Goal: Task Accomplishment & Management: Use online tool/utility

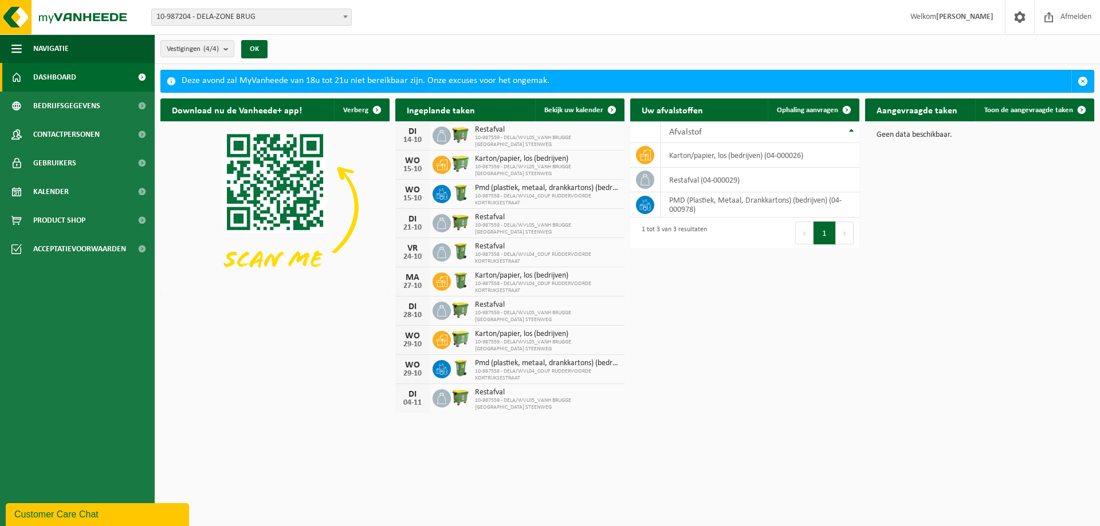
click at [459, 133] on img at bounding box center [460, 134] width 19 height 19
click at [609, 107] on span at bounding box center [611, 110] width 23 height 23
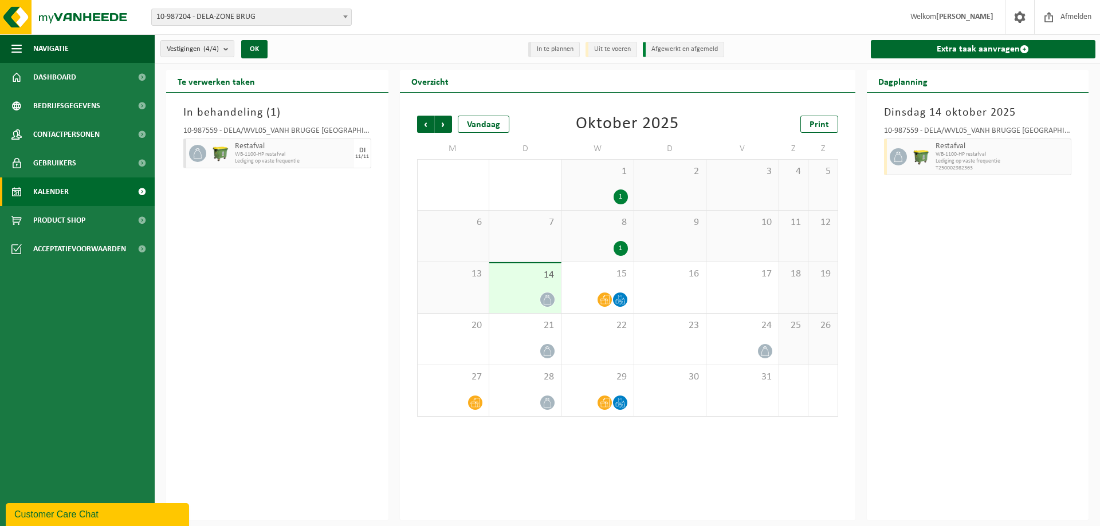
click at [549, 296] on icon at bounding box center [546, 300] width 7 height 10
click at [612, 295] on div at bounding box center [597, 299] width 60 height 15
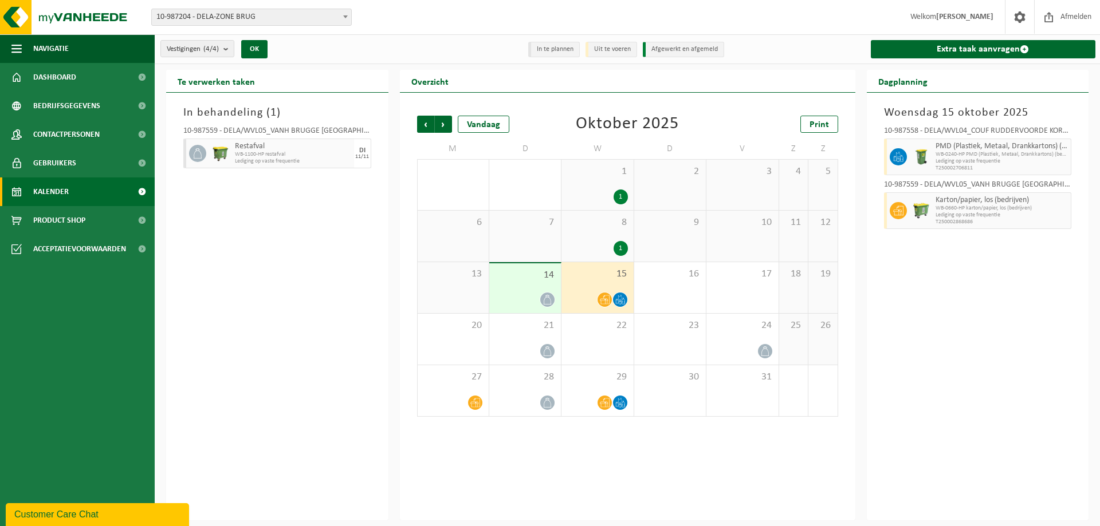
click at [623, 194] on div "1" at bounding box center [620, 197] width 14 height 15
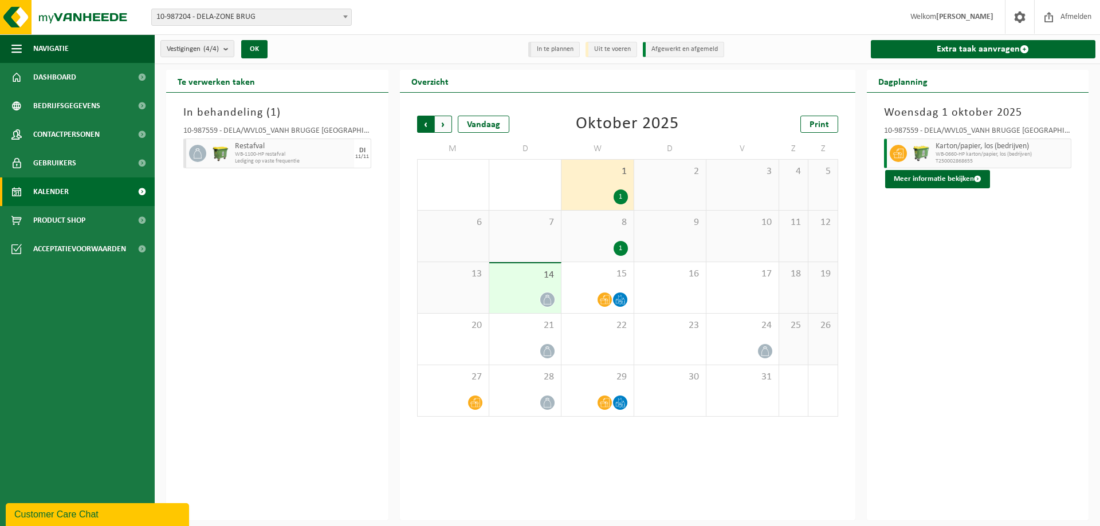
drag, startPoint x: 415, startPoint y: 123, endPoint x: 446, endPoint y: 127, distance: 31.2
click at [415, 124] on div "Vorige Volgende Vandaag Oktober 2025 Print M D W D V Z Z 29 1 30 1 1 2 3 4 5 6 …" at bounding box center [627, 266] width 432 height 324
click at [613, 49] on li "Uit te voeren" at bounding box center [611, 49] width 52 height 15
click at [228, 50] on b "submit" at bounding box center [228, 49] width 10 height 16
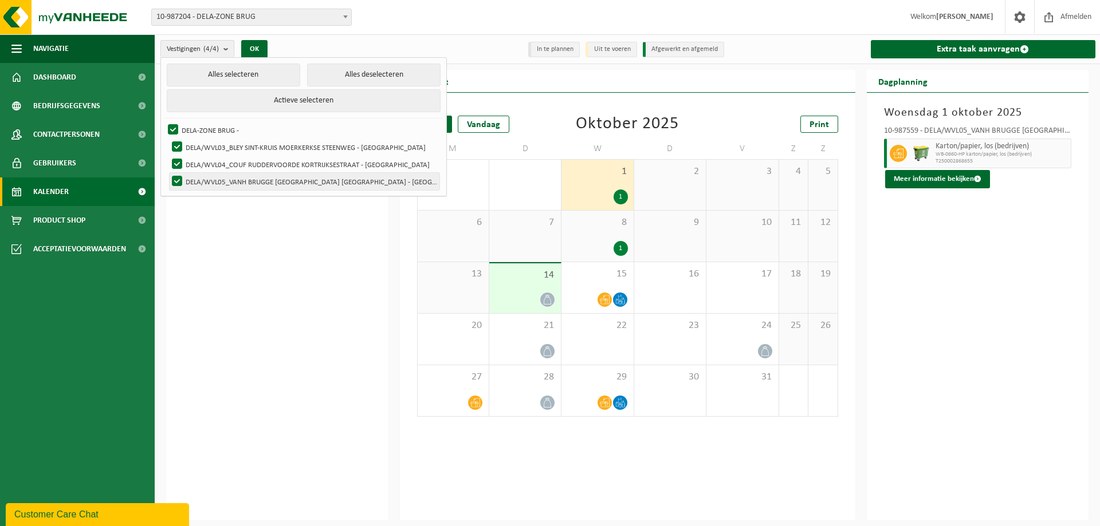
click at [267, 180] on label "DELA/WVL05_VANH BRUGGE [GEOGRAPHIC_DATA] [GEOGRAPHIC_DATA] - [GEOGRAPHIC_DATA]" at bounding box center [305, 181] width 270 height 17
click at [168, 173] on input "DELA/WVL05_VANH BRUGGE [GEOGRAPHIC_DATA] [GEOGRAPHIC_DATA] - [GEOGRAPHIC_DATA]" at bounding box center [167, 172] width 1 height 1
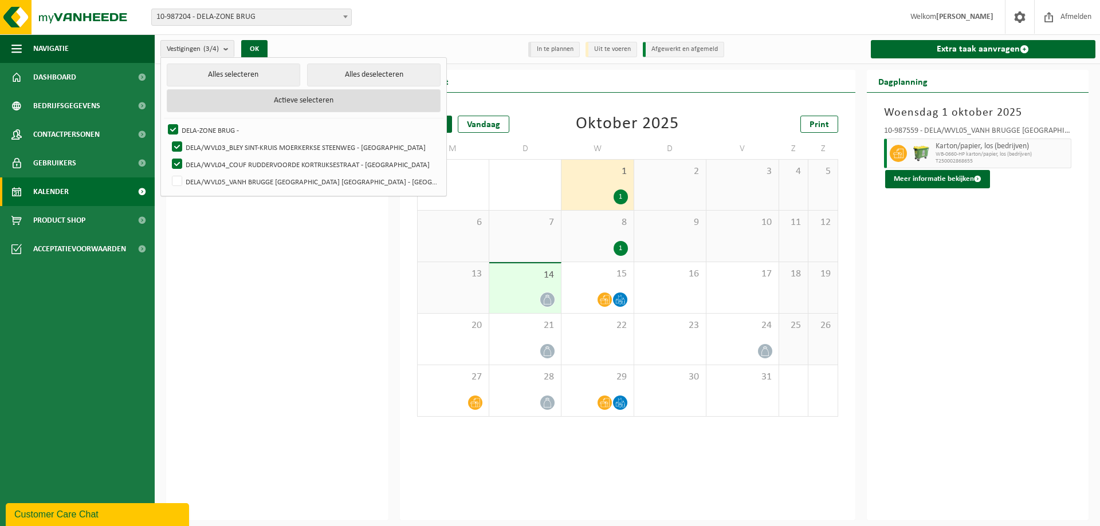
click at [273, 101] on button "Actieve selecteren" at bounding box center [304, 100] width 274 height 23
checkbox input "true"
click at [353, 69] on button "Alles deselecteren" at bounding box center [373, 75] width 133 height 23
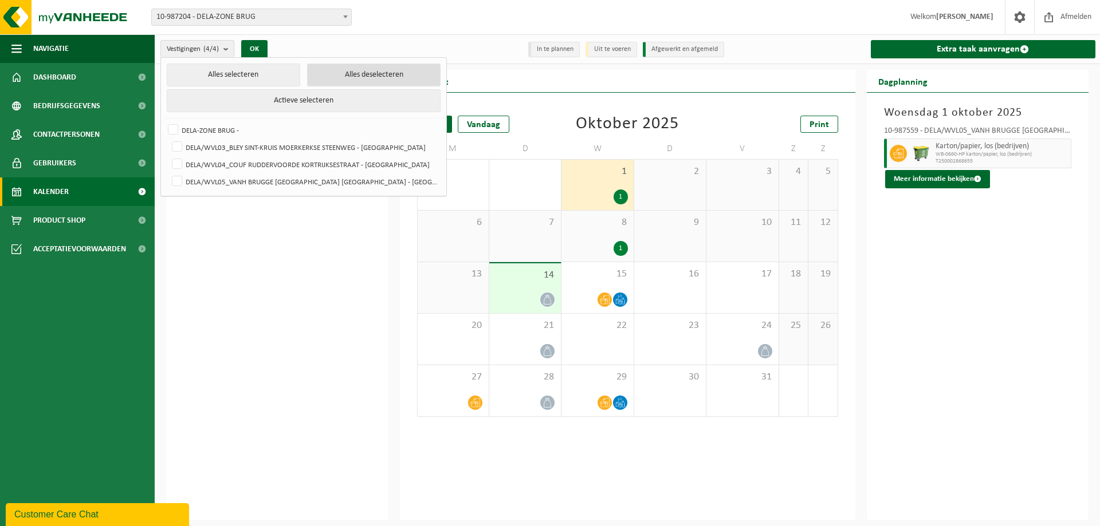
checkbox input "false"
click at [179, 182] on label "DELA/WVL05_VANH BRUGGE [GEOGRAPHIC_DATA] [GEOGRAPHIC_DATA] - [GEOGRAPHIC_DATA]" at bounding box center [305, 181] width 270 height 17
click at [168, 173] on input "DELA/WVL05_VANH BRUGGE [GEOGRAPHIC_DATA] [GEOGRAPHIC_DATA] - [GEOGRAPHIC_DATA]" at bounding box center [167, 172] width 1 height 1
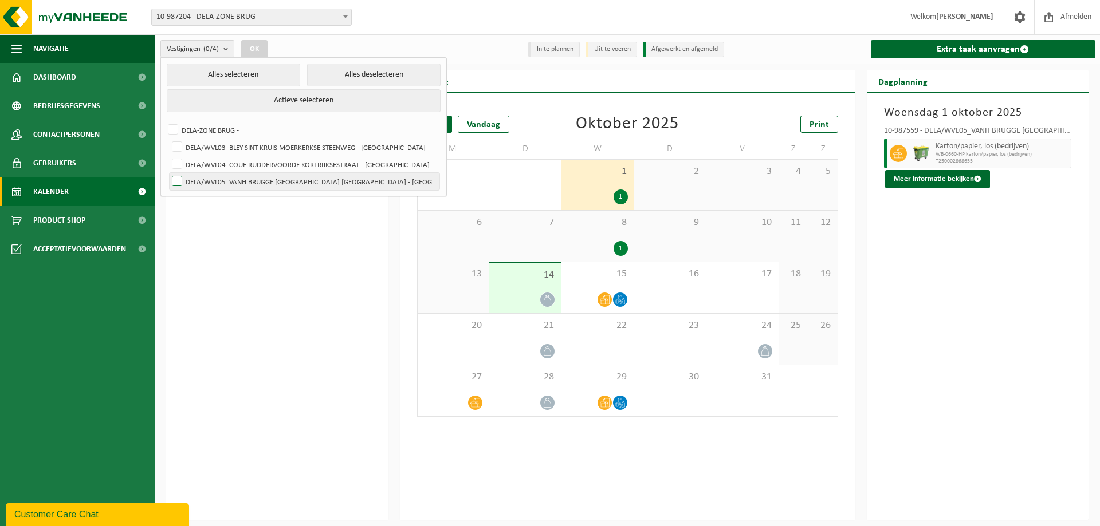
checkbox input "true"
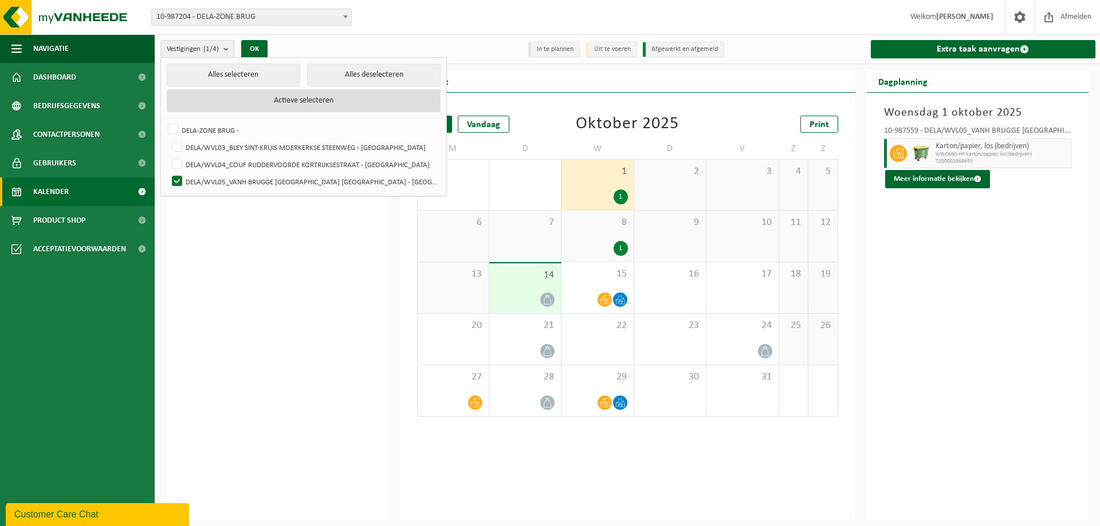
click at [279, 99] on button "Actieve selecteren" at bounding box center [304, 100] width 274 height 23
checkbox input "true"
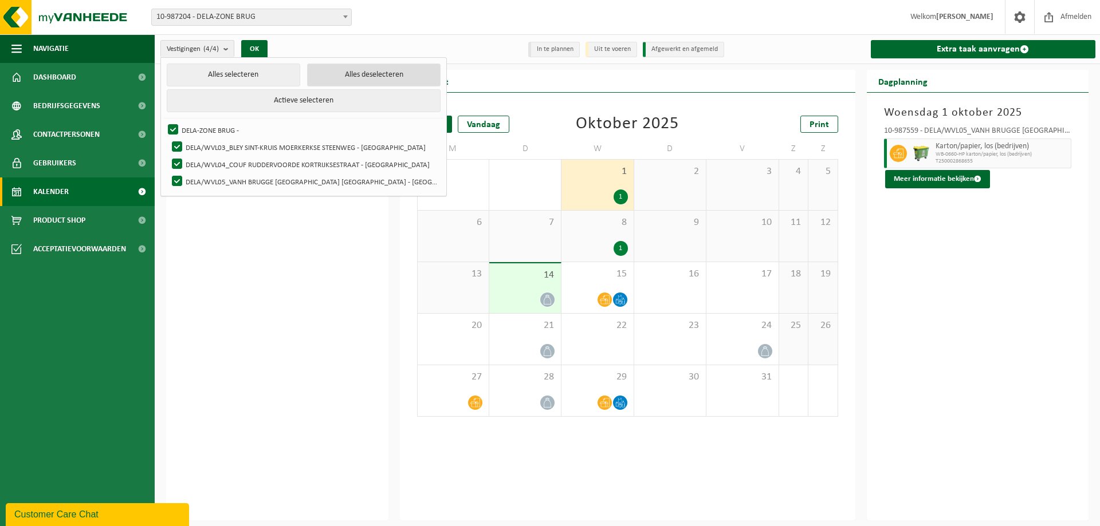
click at [341, 73] on button "Alles deselecteren" at bounding box center [373, 75] width 133 height 23
checkbox input "false"
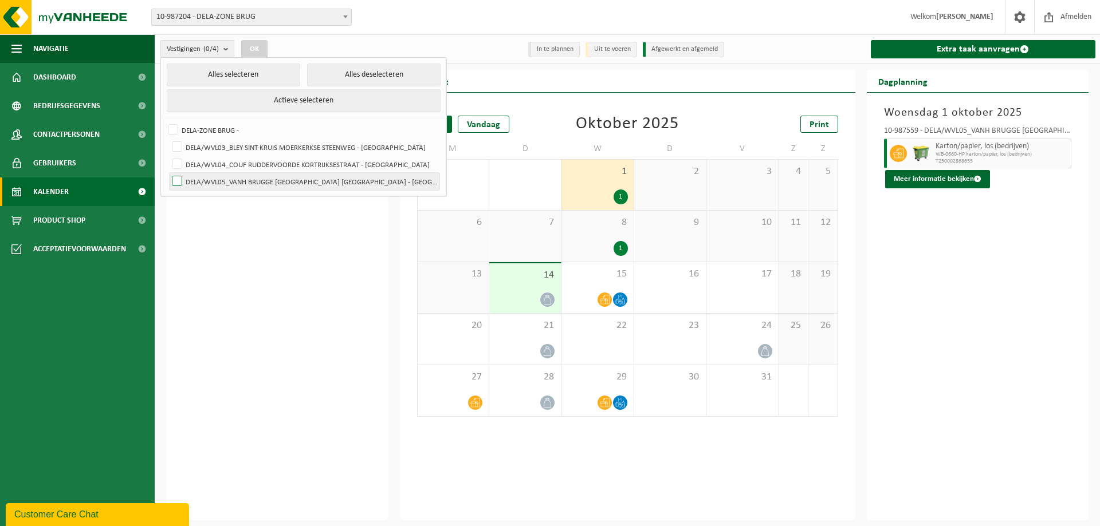
click at [179, 182] on label "DELA/WVL05_VANH BRUGGE [GEOGRAPHIC_DATA] [GEOGRAPHIC_DATA] - [GEOGRAPHIC_DATA]" at bounding box center [305, 181] width 270 height 17
click at [168, 173] on input "DELA/WVL05_VANH BRUGGE [GEOGRAPHIC_DATA] [GEOGRAPHIC_DATA] - [GEOGRAPHIC_DATA]" at bounding box center [167, 172] width 1 height 1
checkbox input "true"
click at [222, 229] on div "In behandeling ( 1 ) 10-987559 - DELA/WVL05_VANH BRUGGE BLANKENBERGSE STEENWEG …" at bounding box center [277, 307] width 222 height 428
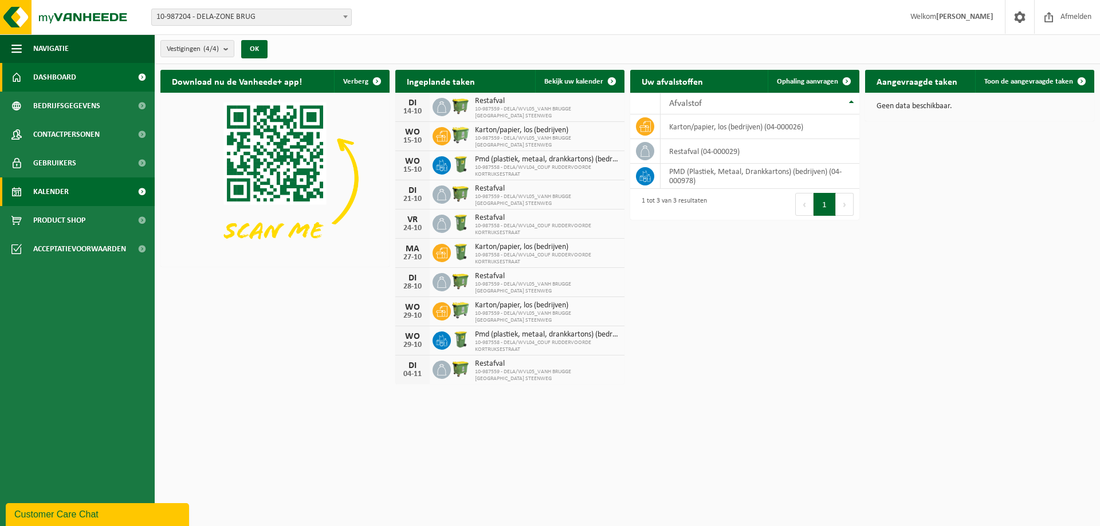
click at [52, 187] on span "Kalender" at bounding box center [51, 192] width 36 height 29
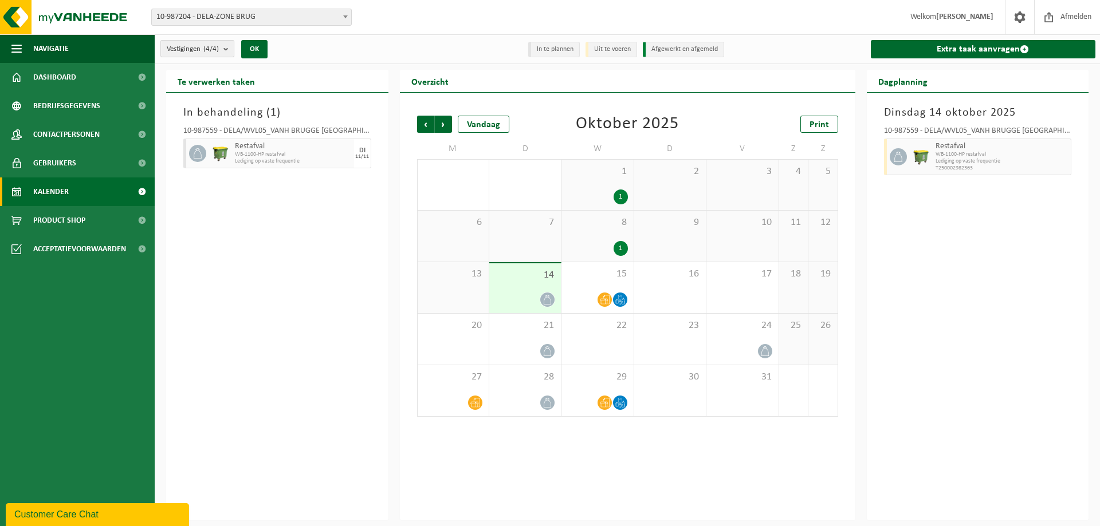
click at [226, 49] on b "submit" at bounding box center [228, 49] width 10 height 16
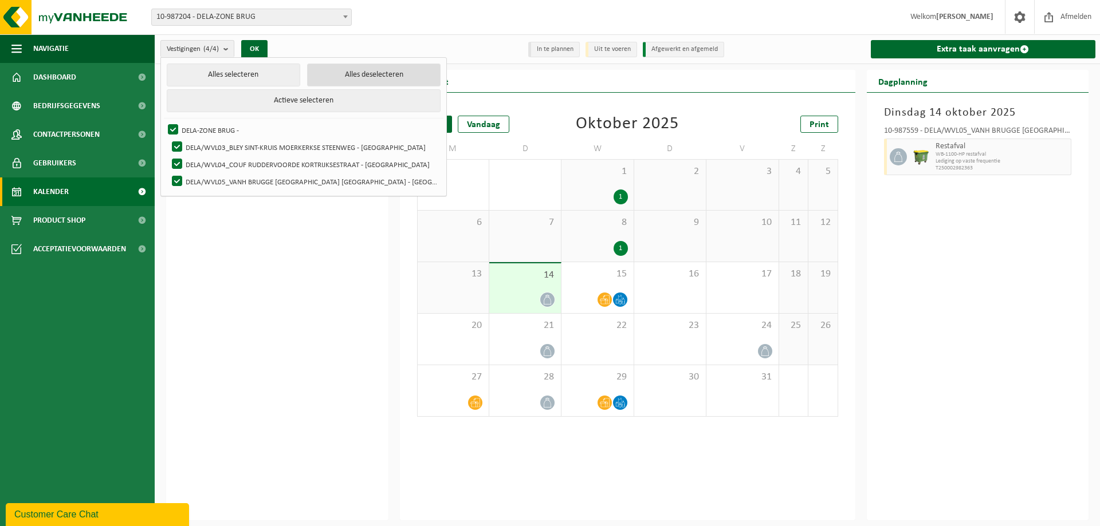
click at [348, 75] on button "Alles deselecteren" at bounding box center [373, 75] width 133 height 23
checkbox input "false"
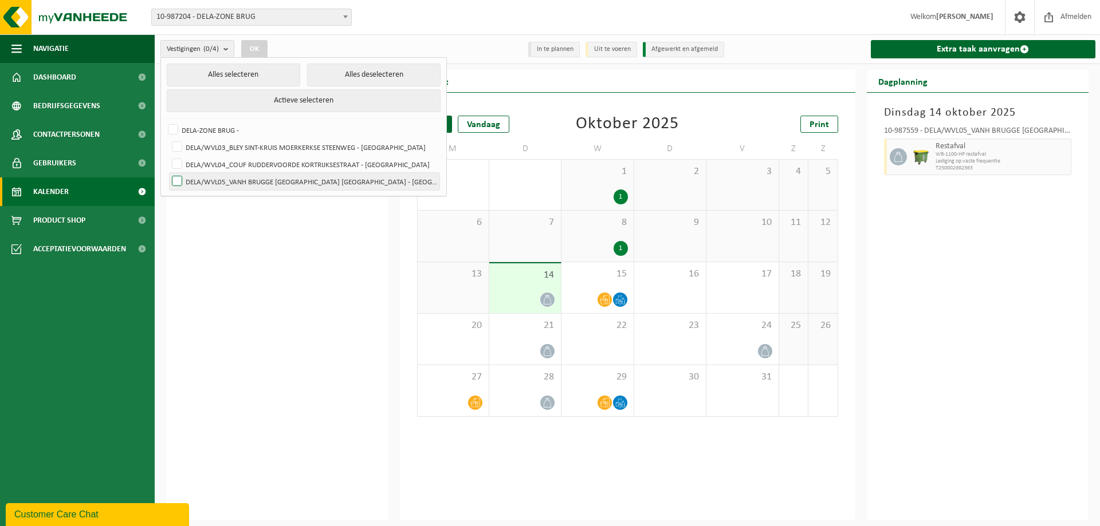
click at [176, 180] on label "DELA/WVL05_VANH BRUGGE [GEOGRAPHIC_DATA] [GEOGRAPHIC_DATA] - [GEOGRAPHIC_DATA]" at bounding box center [305, 181] width 270 height 17
click at [168, 173] on input "DELA/WVL05_VANH BRUGGE [GEOGRAPHIC_DATA] [GEOGRAPHIC_DATA] - [GEOGRAPHIC_DATA]" at bounding box center [167, 172] width 1 height 1
checkbox input "true"
click at [258, 47] on button "OK" at bounding box center [254, 49] width 26 height 18
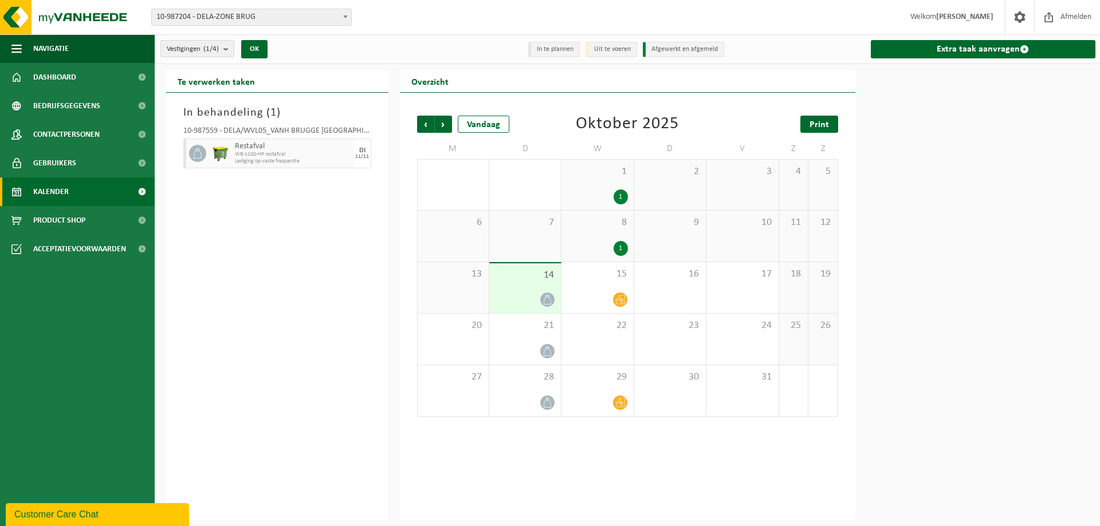
click at [819, 120] on span "Print" at bounding box center [818, 124] width 19 height 9
